Goal: Transaction & Acquisition: Subscribe to service/newsletter

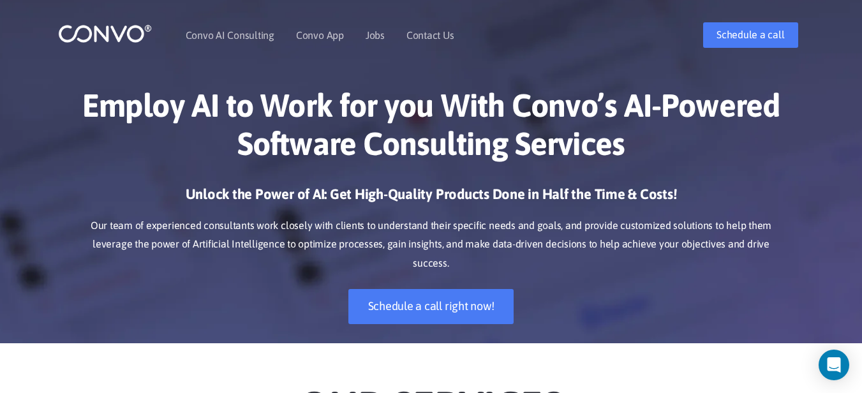
drag, startPoint x: 871, startPoint y: 33, endPoint x: 816, endPoint y: 27, distance: 55.8
click at [375, 39] on link "Jobs" at bounding box center [375, 35] width 19 height 10
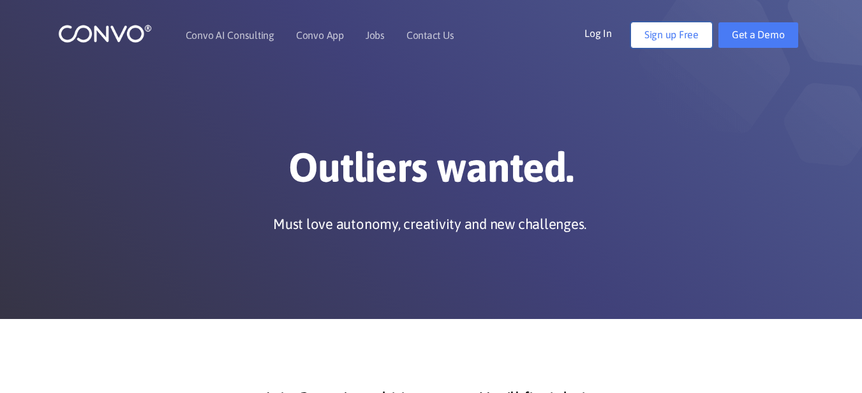
click at [650, 40] on link "Sign up Free" at bounding box center [671, 35] width 81 height 26
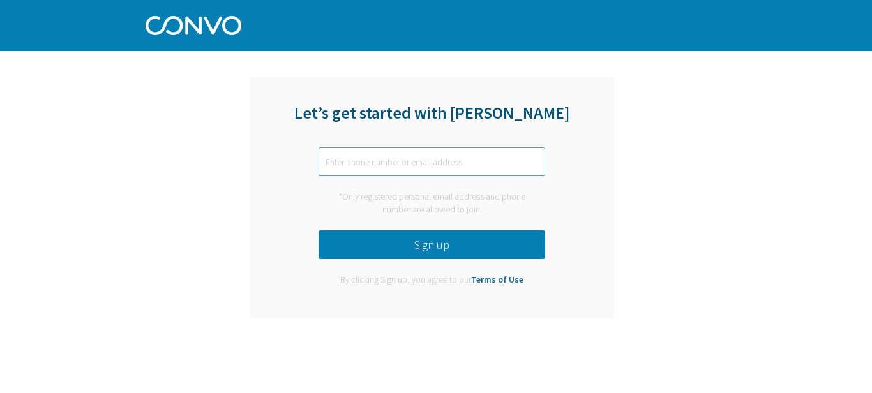
click at [449, 158] on input "text" at bounding box center [432, 161] width 227 height 29
type input "sch2532@gmail.com"
click at [398, 247] on button "Sign up" at bounding box center [432, 244] width 227 height 29
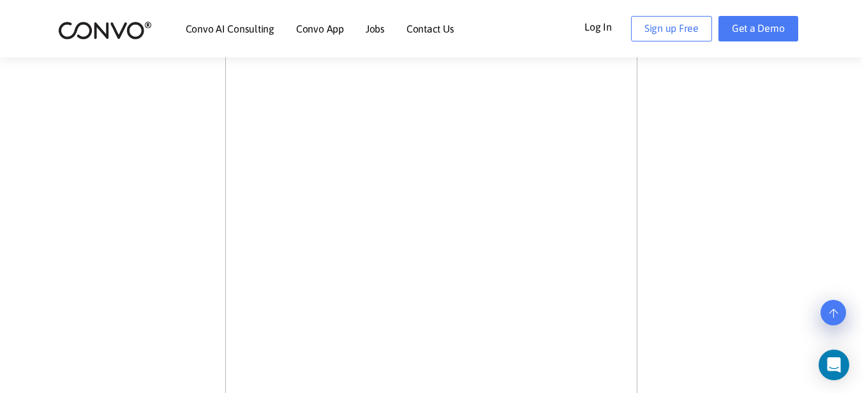
scroll to position [624, 0]
